Goal: Task Accomplishment & Management: Manage account settings

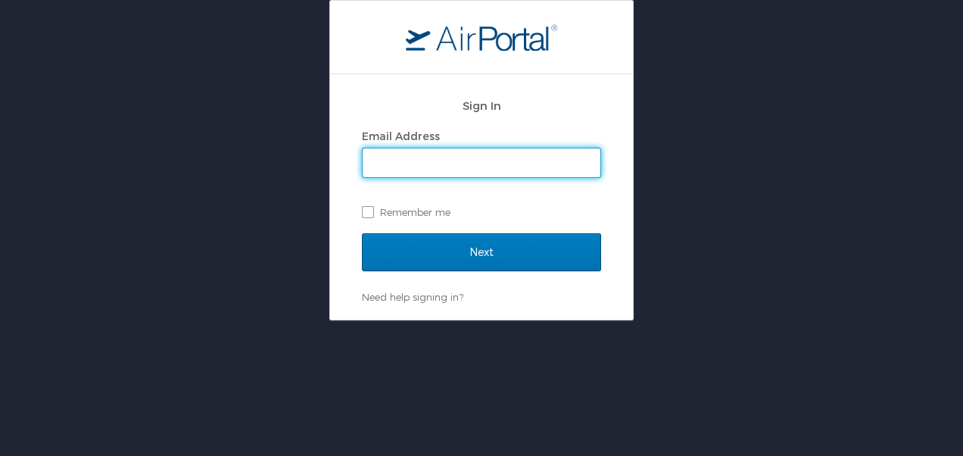
type input "[PERSON_NAME][EMAIL_ADDRESS][PERSON_NAME][DOMAIN_NAME]"
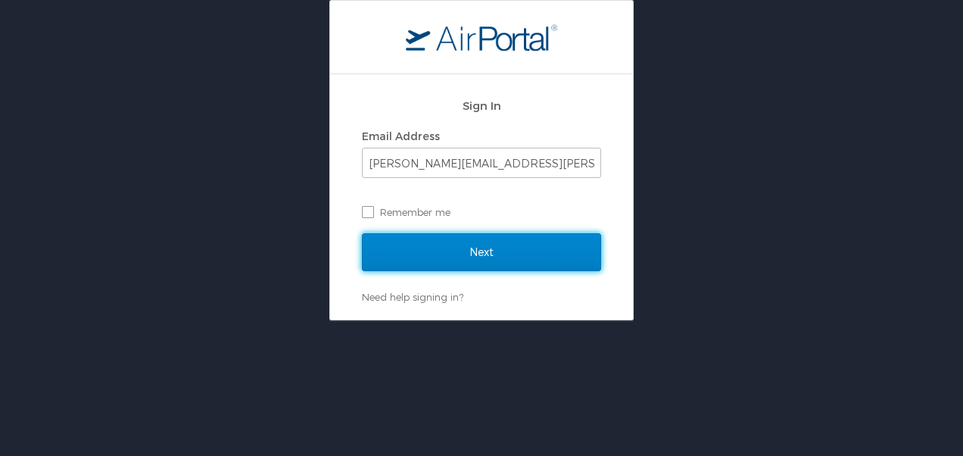
click at [424, 248] on input "Next" at bounding box center [481, 252] width 239 height 38
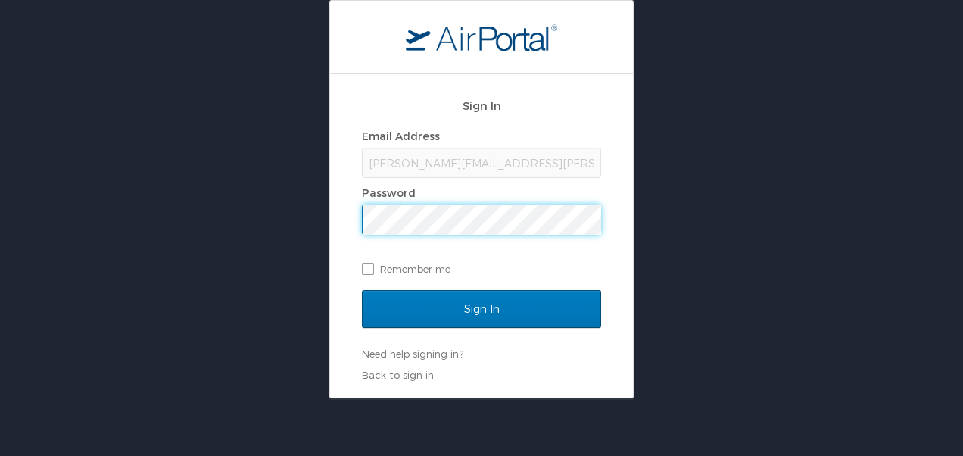
click at [362, 290] on input "Sign In" at bounding box center [481, 309] width 239 height 38
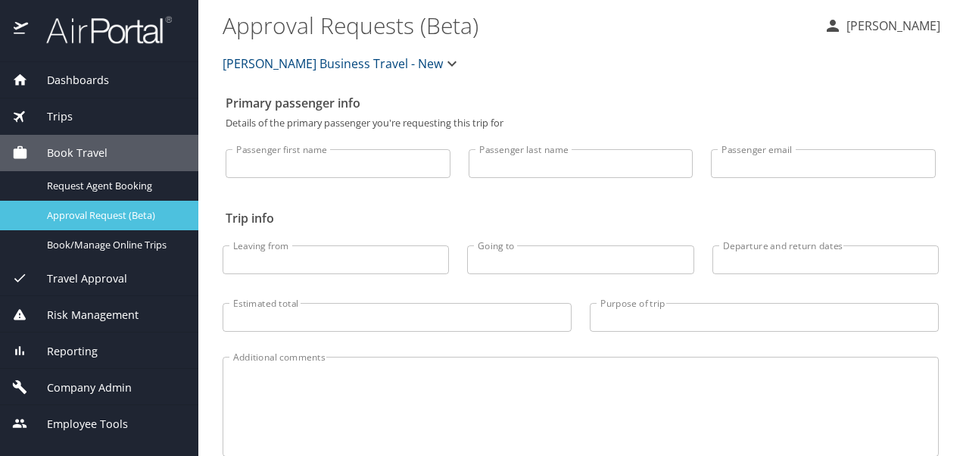
click at [105, 210] on span "Approval Request (Beta)" at bounding box center [113, 215] width 133 height 14
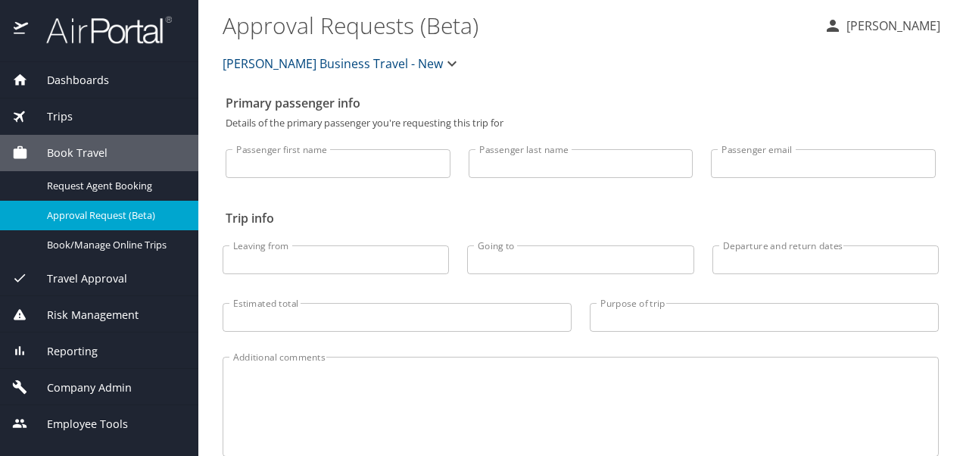
click at [343, 65] on span "Christopherson Business Travel - New" at bounding box center [333, 63] width 220 height 21
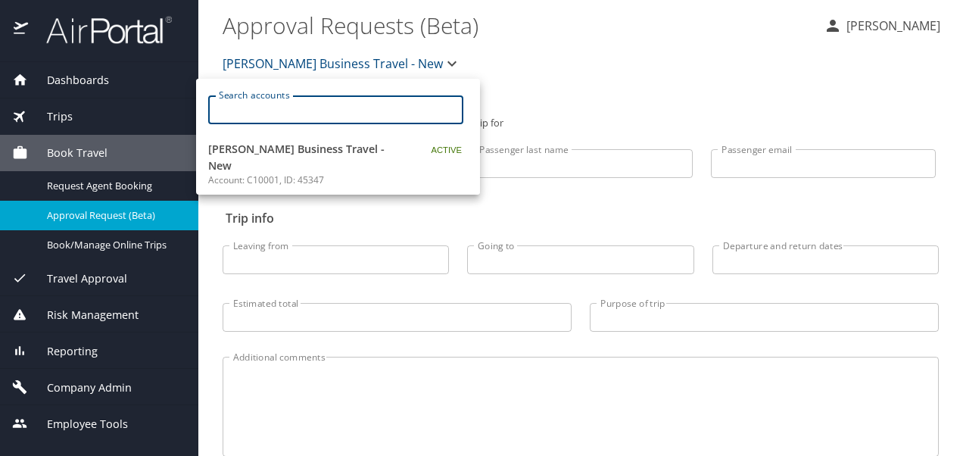
click at [336, 114] on input "Search accounts" at bounding box center [340, 109] width 245 height 29
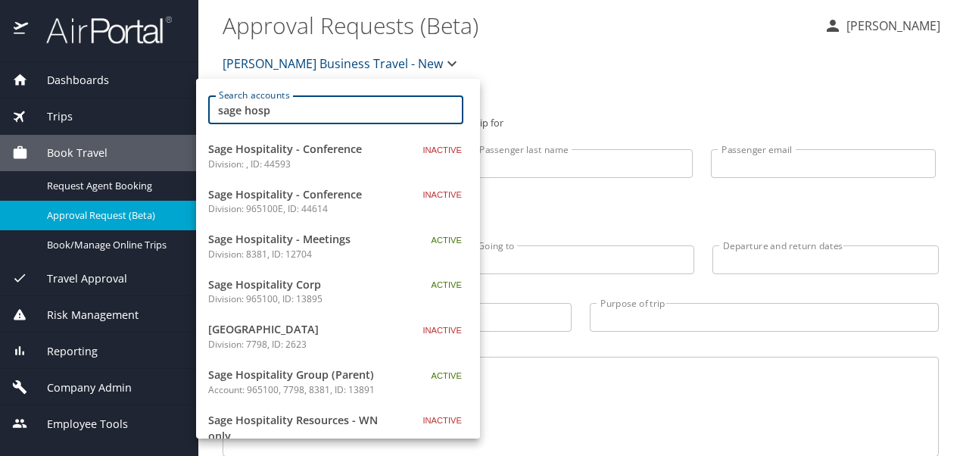
type input "sage hosp"
click at [280, 292] on p "Division: 965100, ID: 13895" at bounding box center [302, 299] width 189 height 14
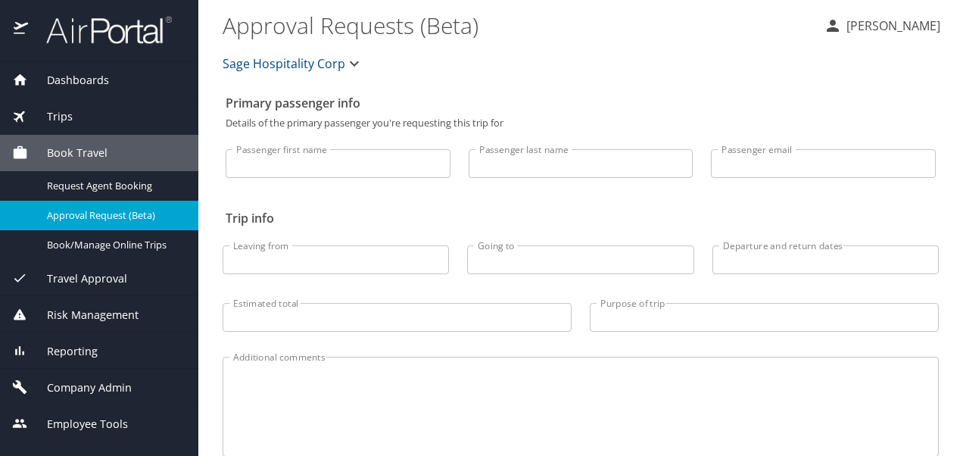
click at [89, 282] on span "Travel Approval" at bounding box center [77, 278] width 99 height 17
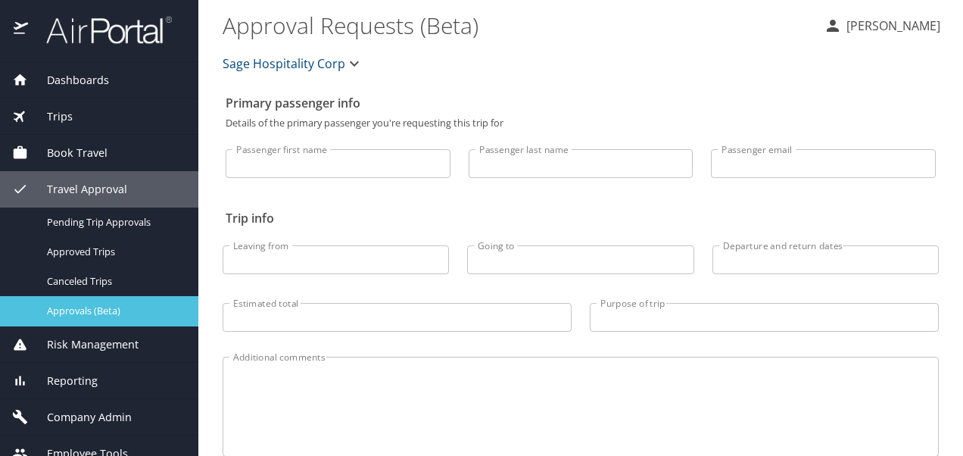
click at [85, 303] on div "Approvals (Beta)" at bounding box center [99, 310] width 174 height 17
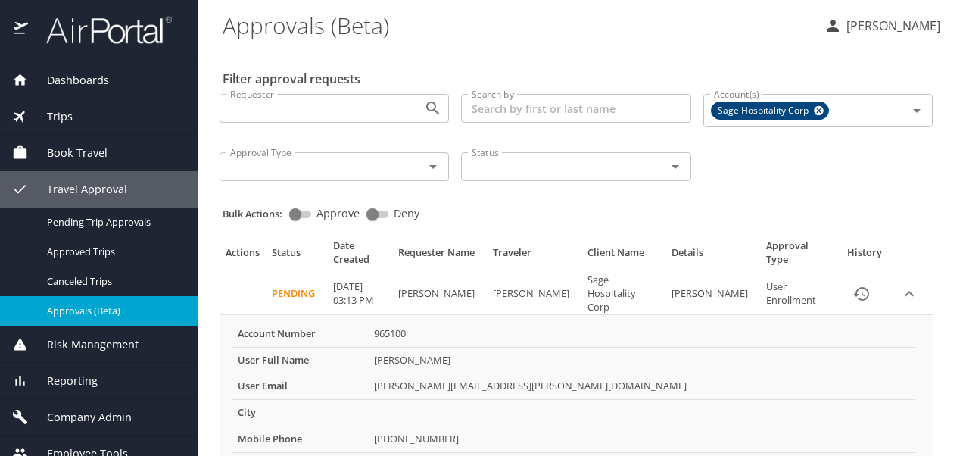
click at [370, 213] on input "Deny" at bounding box center [372, 214] width 55 height 18
checkbox input "true"
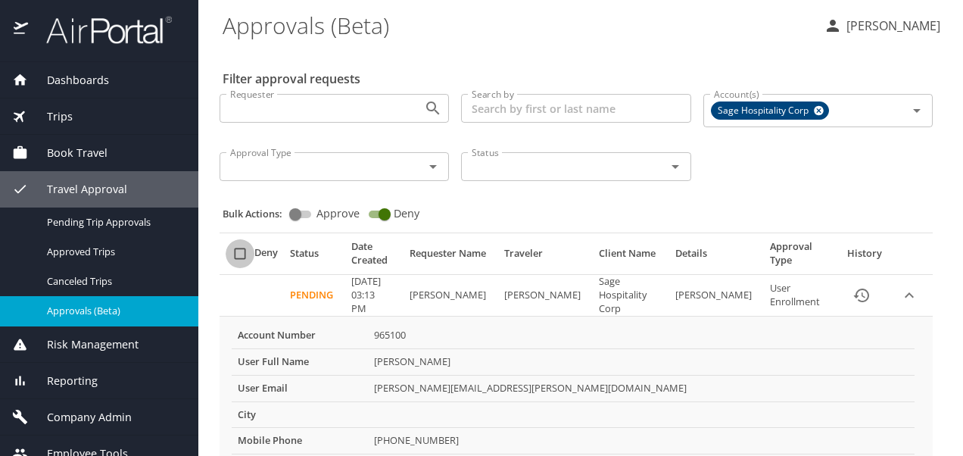
click at [245, 256] on input "select all approval requests" at bounding box center [240, 253] width 29 height 29
click at [240, 256] on input "select all approval requests" at bounding box center [240, 253] width 29 height 29
checkbox input "false"
click at [309, 294] on td "Pending" at bounding box center [314, 296] width 61 height 42
click at [901, 289] on icon "expand row" at bounding box center [910, 295] width 18 height 18
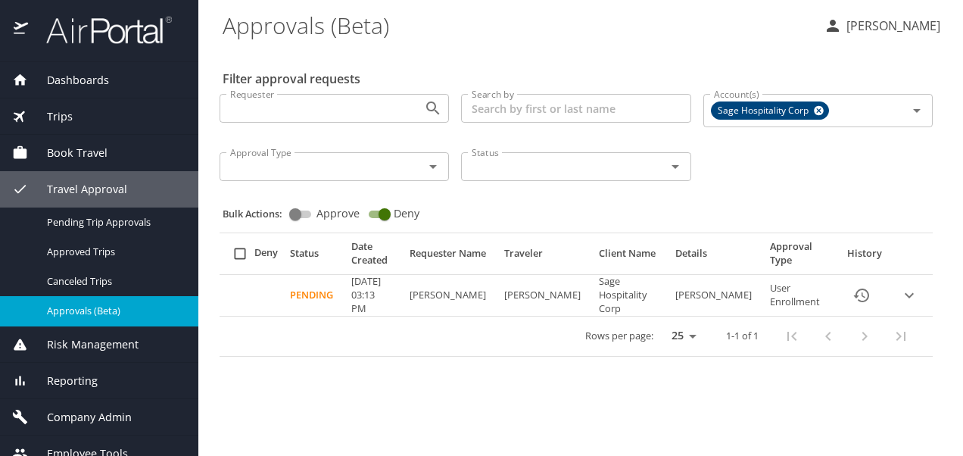
click at [436, 167] on icon "Open" at bounding box center [433, 167] width 18 height 18
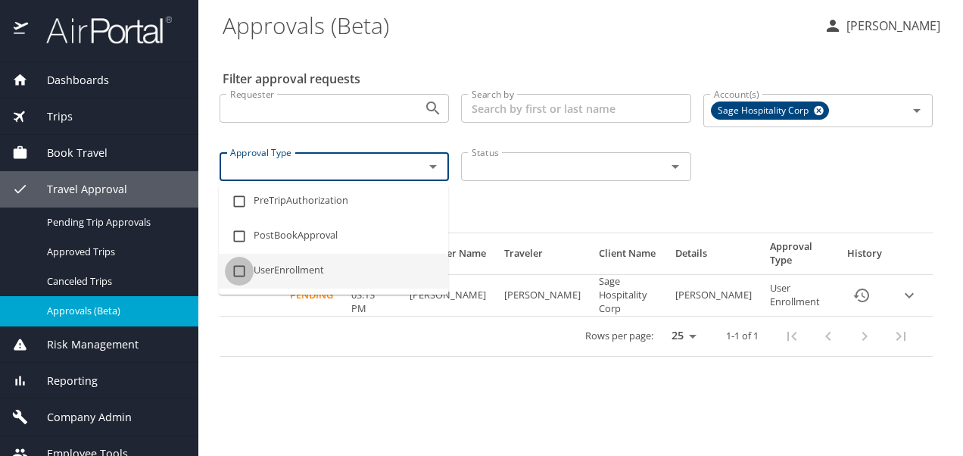
click at [241, 272] on input "checkbox" at bounding box center [239, 271] width 29 height 29
checkbox input "true"
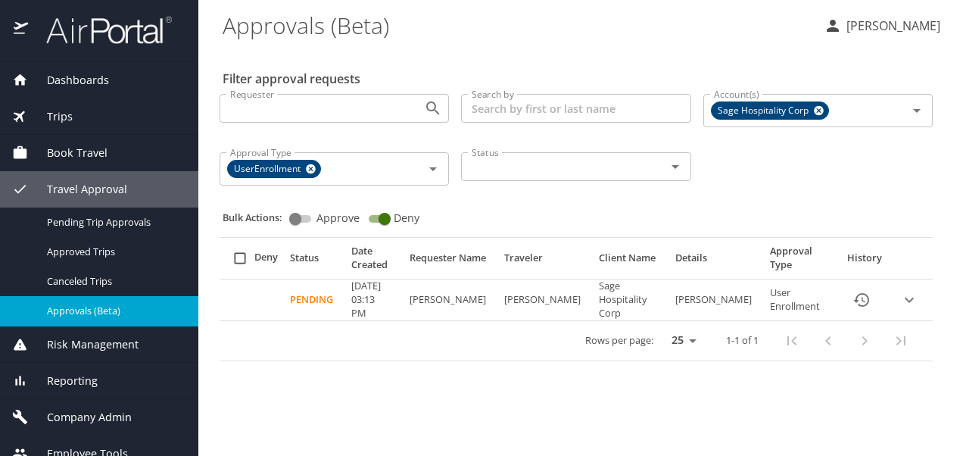
click at [331, 326] on div "Rows per page: 25 50 100 1-1 of 1" at bounding box center [573, 340] width 695 height 39
click at [243, 254] on input "select all approval requests" at bounding box center [240, 258] width 29 height 29
checkbox input "false"
